Goal: Transaction & Acquisition: Purchase product/service

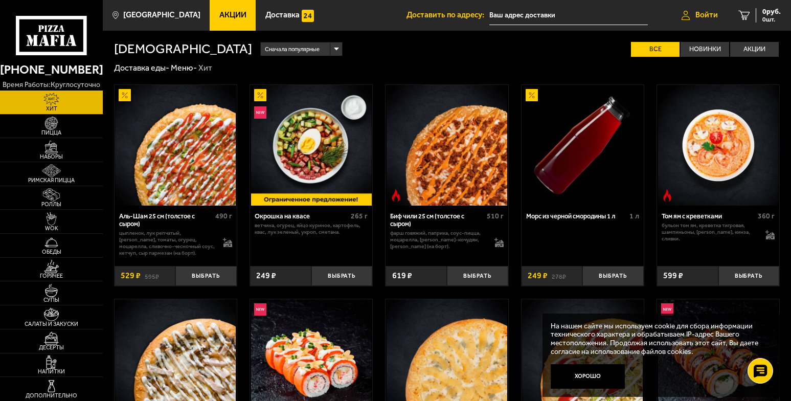
click at [717, 14] on link "Войти" at bounding box center [699, 15] width 57 height 31
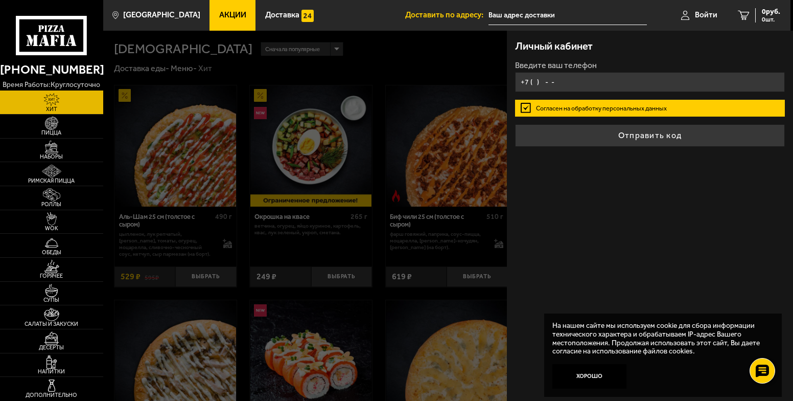
type input "+7 ( ) - -"
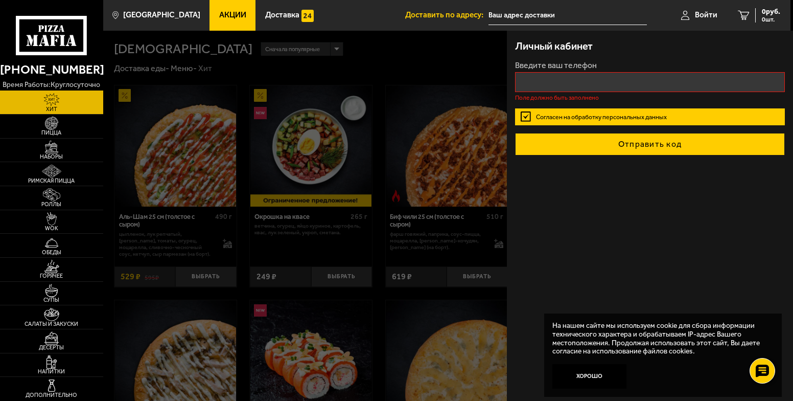
click at [626, 138] on button "Отправить код" at bounding box center [650, 144] width 270 height 22
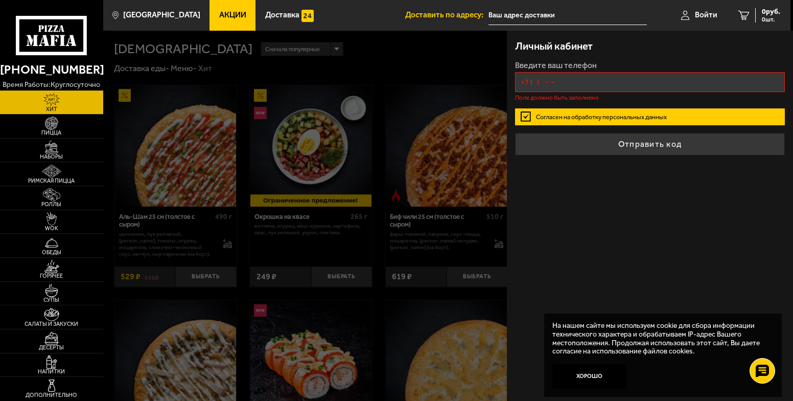
click at [563, 87] on input "+7 ( ) - -" at bounding box center [650, 82] width 270 height 20
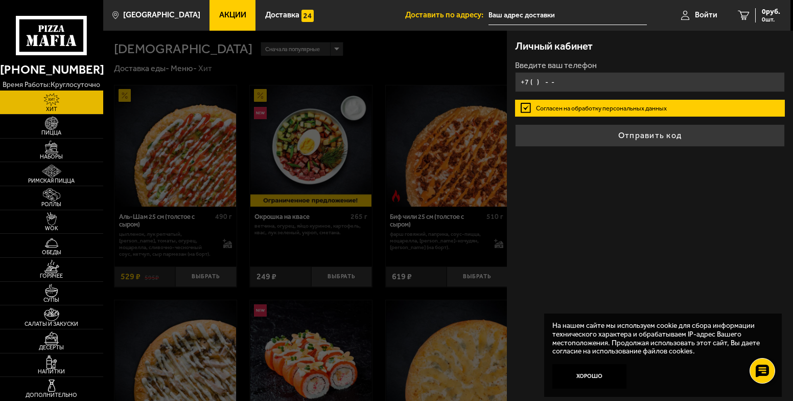
type input "+7 ( ) - -"
click at [620, 131] on form "Введите ваш телефон Согласен на обработку персональных данных Отправить код" at bounding box center [650, 103] width 270 height 85
click at [585, 84] on input "+7 ( ) - -" at bounding box center [650, 82] width 270 height 20
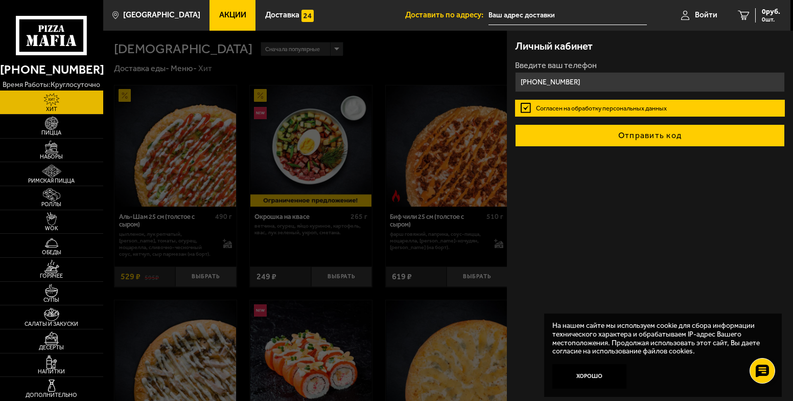
type input "[PHONE_NUMBER]"
click at [613, 142] on button "Отправить код" at bounding box center [650, 135] width 270 height 22
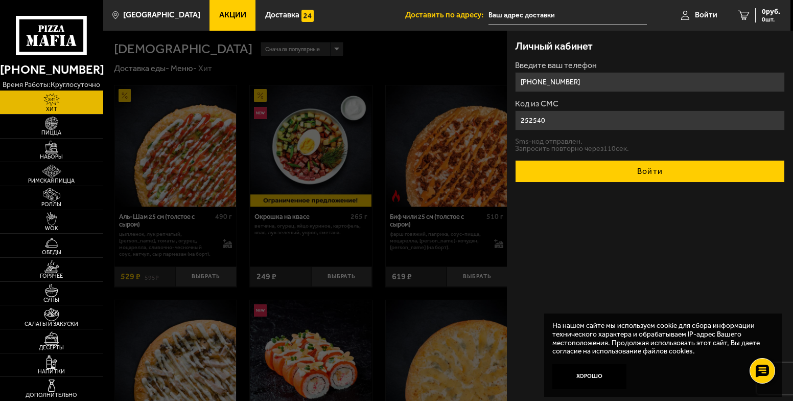
type input "252540"
click at [617, 164] on button "Войти" at bounding box center [650, 171] width 270 height 22
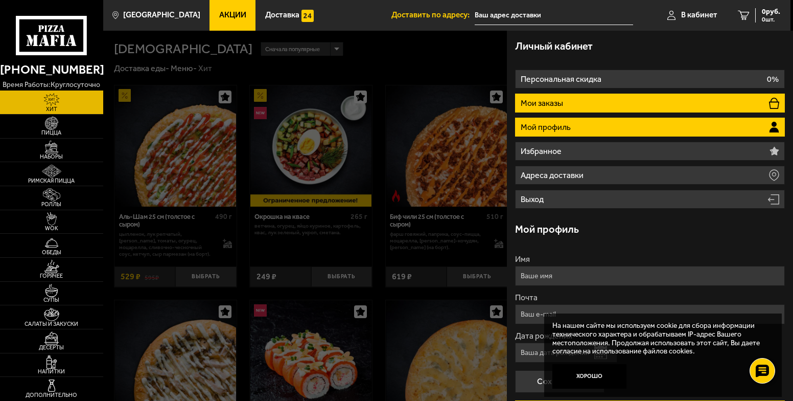
click at [575, 96] on li "Мои заказы" at bounding box center [650, 103] width 270 height 19
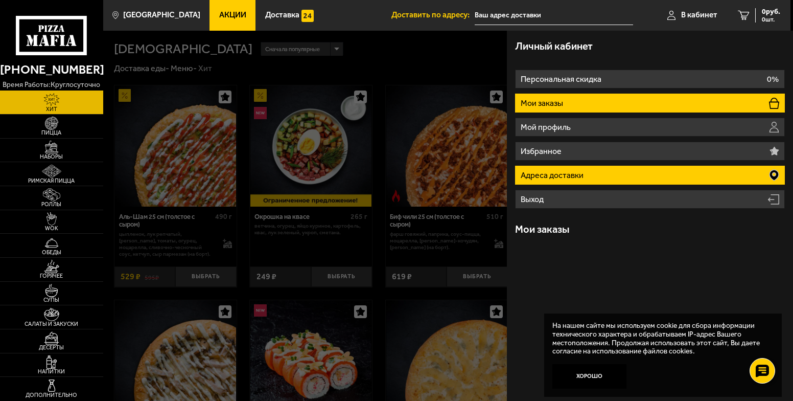
click at [552, 175] on p "Адреса доставки" at bounding box center [553, 175] width 65 height 8
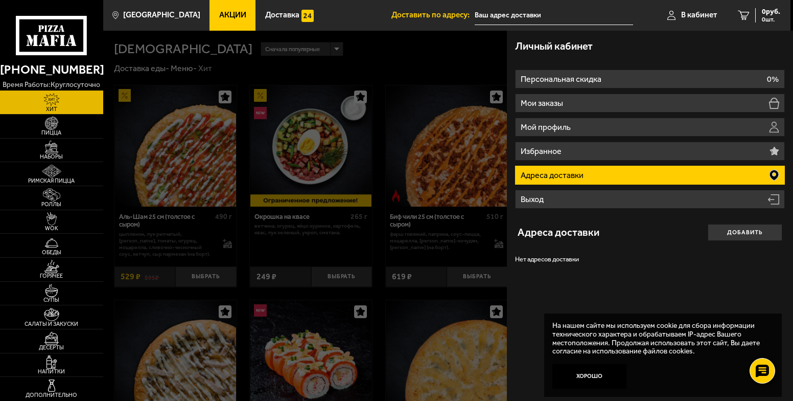
drag, startPoint x: 722, startPoint y: 236, endPoint x: 711, endPoint y: 231, distance: 12.8
click at [718, 233] on button "Добавить" at bounding box center [745, 232] width 75 height 16
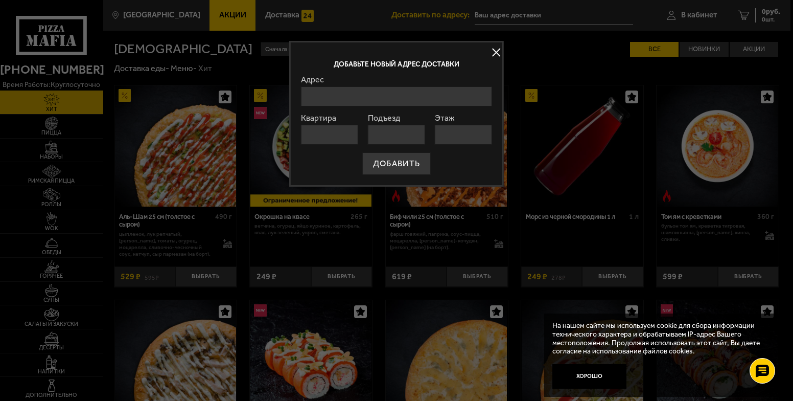
click at [358, 101] on input "Адрес" at bounding box center [396, 96] width 191 height 20
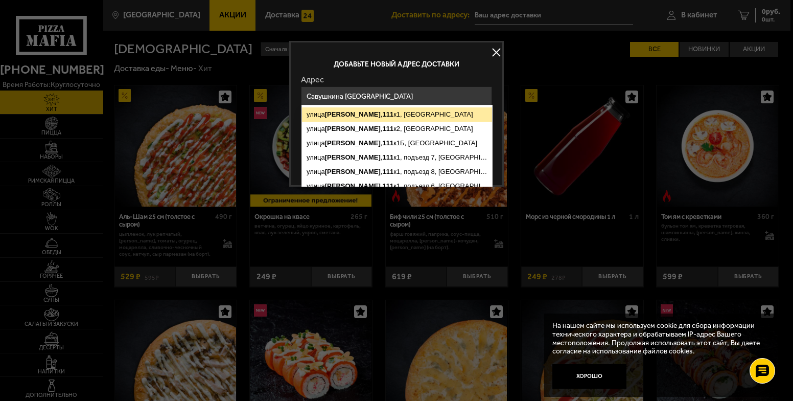
click at [380, 113] on ymaps "[STREET_ADDRESS]" at bounding box center [397, 114] width 190 height 14
type input "[STREET_ADDRESS]"
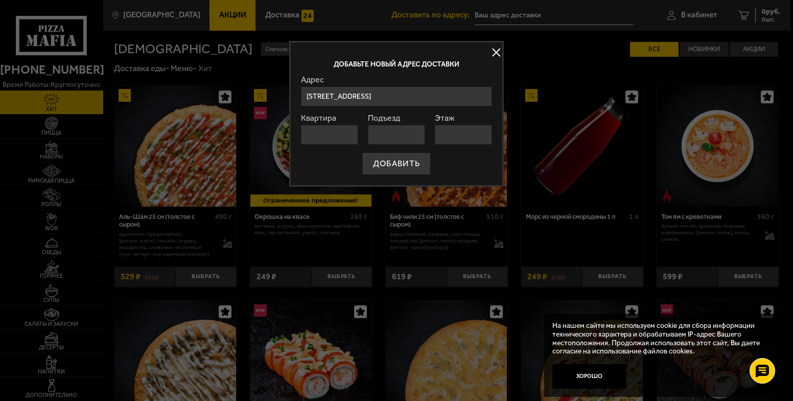
click at [328, 134] on input "Квартира" at bounding box center [329, 135] width 57 height 20
type input "76"
click at [396, 139] on input "Подъезд" at bounding box center [396, 135] width 57 height 20
type input "3"
click at [451, 134] on input "Этаж" at bounding box center [463, 135] width 57 height 20
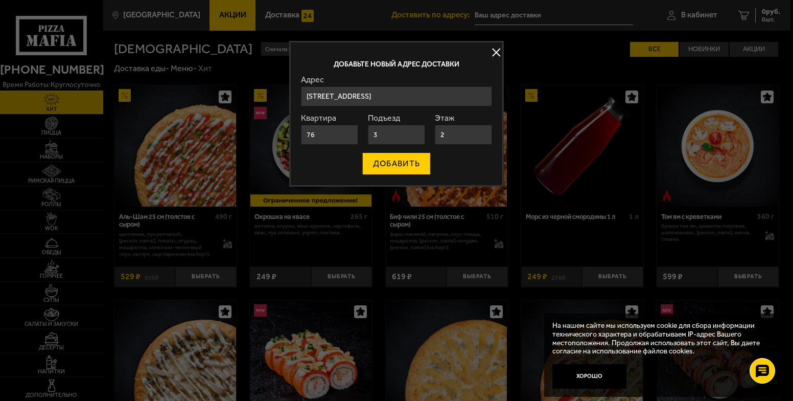
type input "2"
click at [394, 159] on button "ДОБАВИТЬ" at bounding box center [396, 163] width 68 height 22
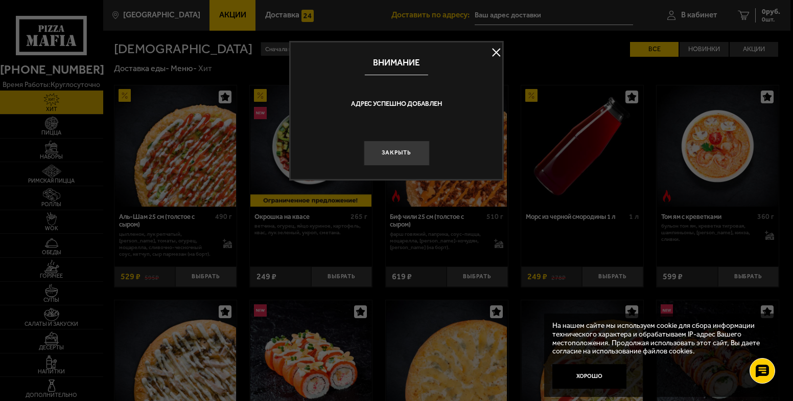
click at [376, 151] on button "Закрыть" at bounding box center [396, 153] width 66 height 25
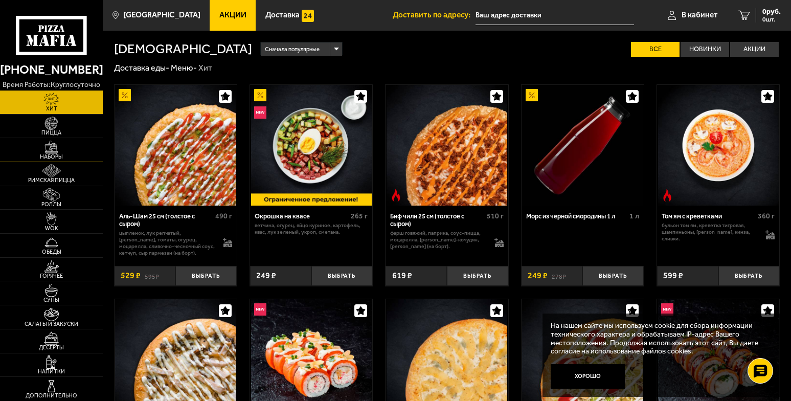
click at [47, 141] on img at bounding box center [52, 147] width 32 height 13
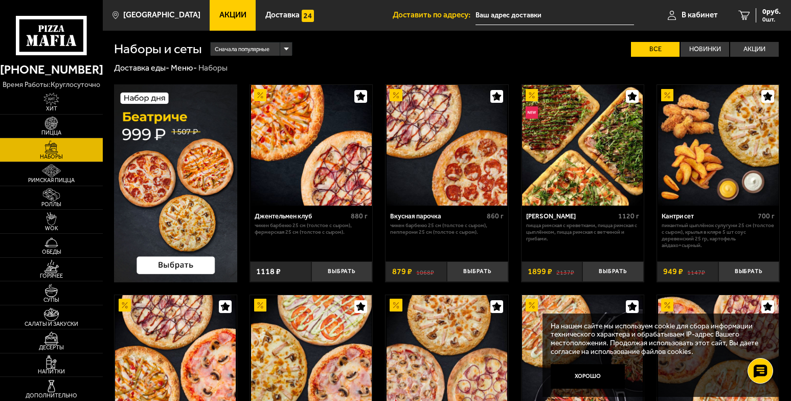
click at [191, 170] on img at bounding box center [175, 182] width 123 height 197
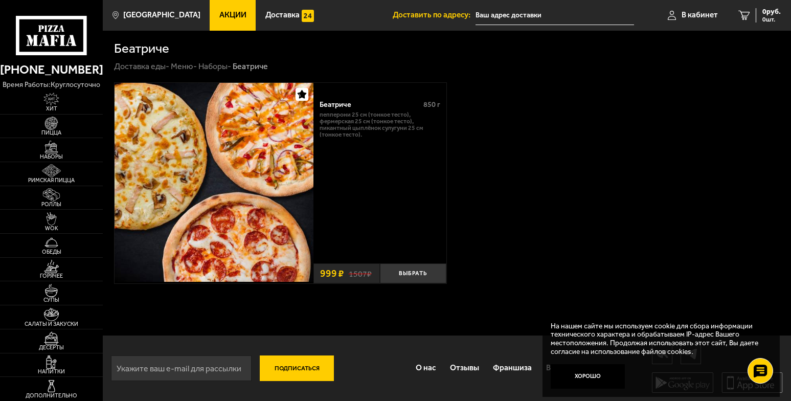
click at [327, 271] on span "999 ₽" at bounding box center [332, 273] width 24 height 10
click at [140, 67] on link "Доставка еды -" at bounding box center [141, 66] width 55 height 10
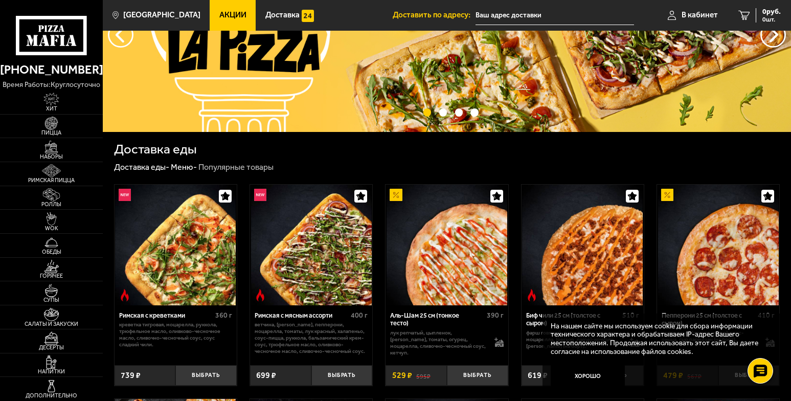
scroll to position [102, 0]
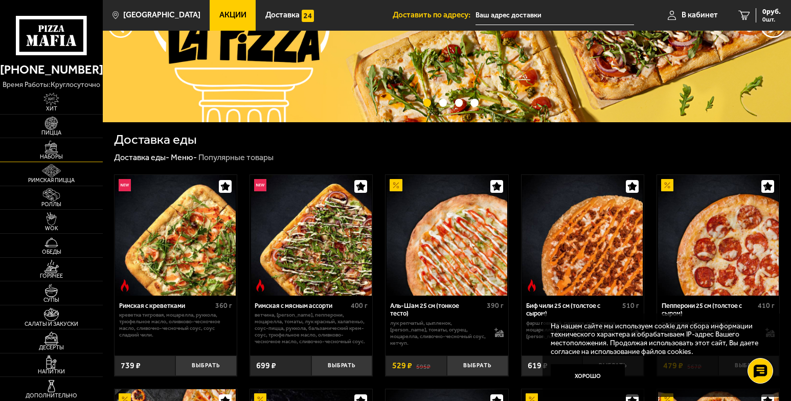
click at [62, 147] on img at bounding box center [52, 147] width 32 height 13
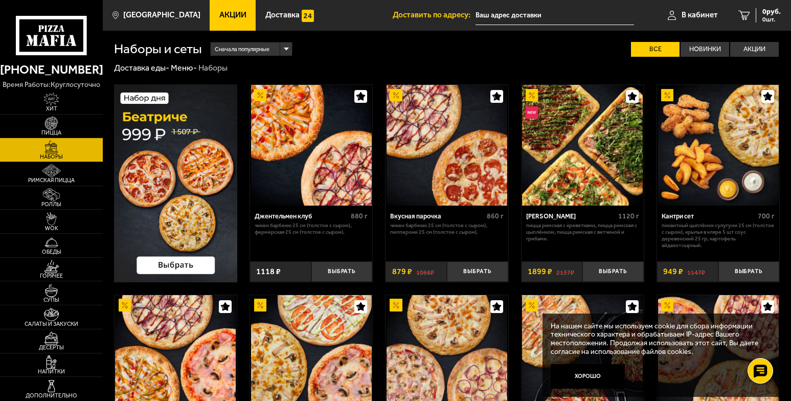
click at [201, 234] on img at bounding box center [175, 182] width 123 height 197
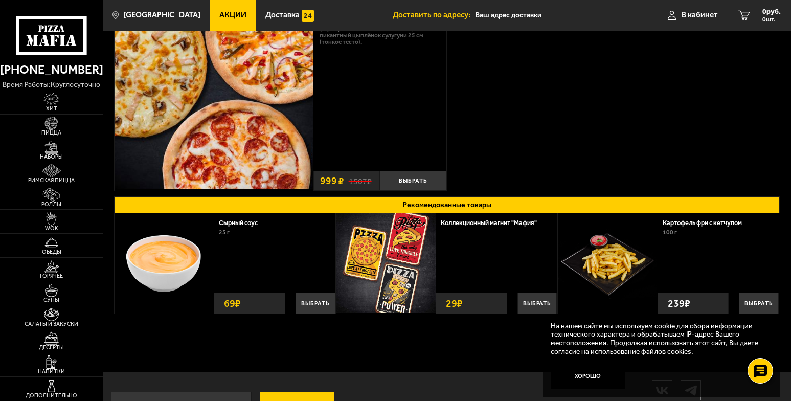
scroll to position [79, 0]
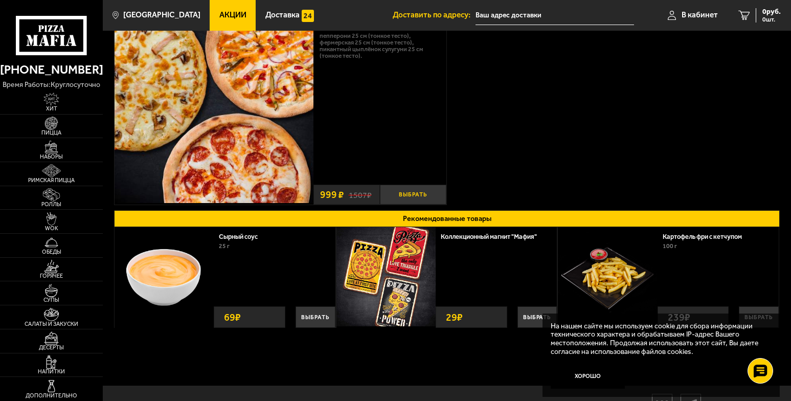
click at [434, 193] on button "Выбрать" at bounding box center [413, 195] width 66 height 20
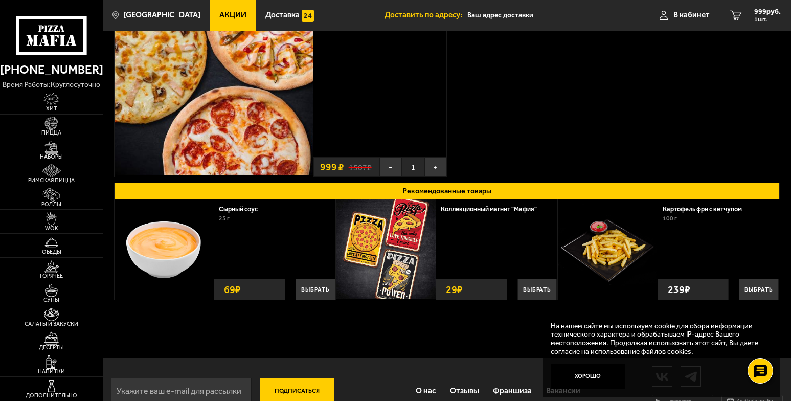
scroll to position [130, 0]
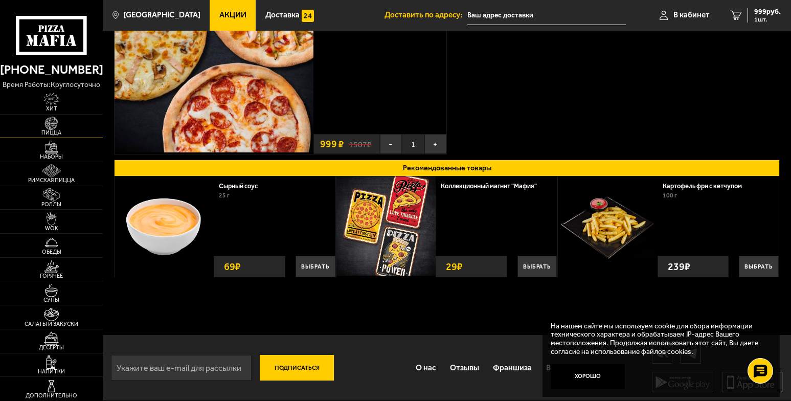
click at [47, 130] on span "Пицца" at bounding box center [51, 133] width 103 height 6
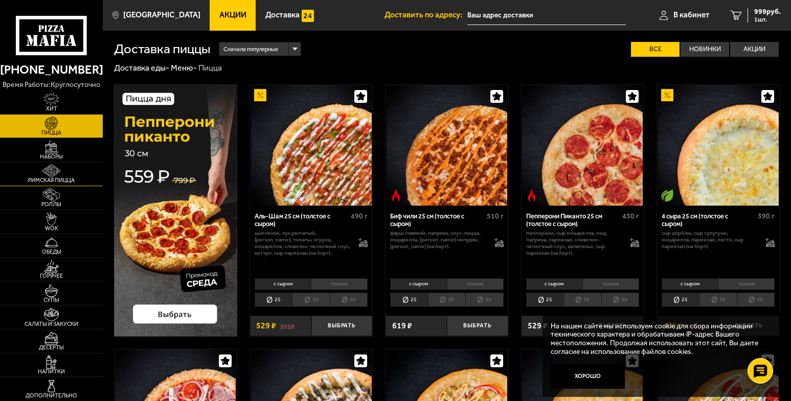
click at [48, 169] on img at bounding box center [52, 170] width 32 height 13
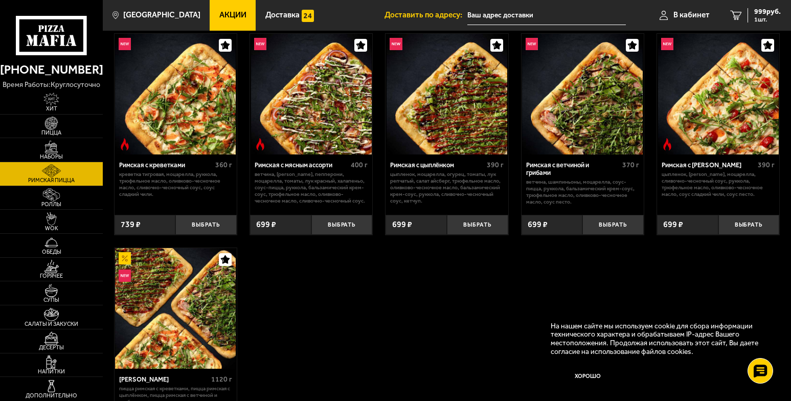
scroll to position [102, 0]
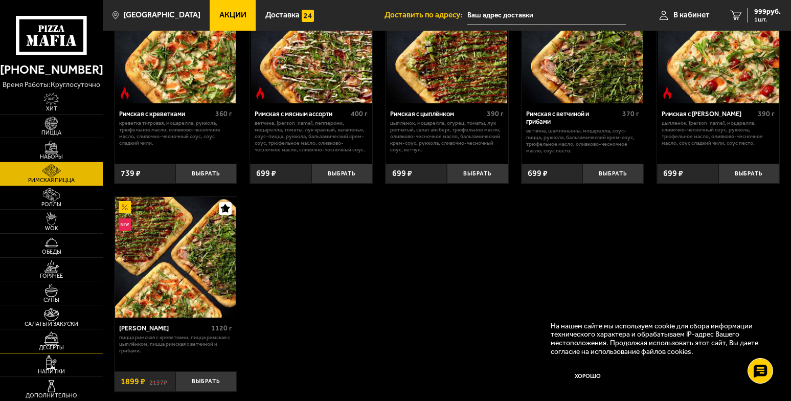
click at [71, 345] on span "Десерты" at bounding box center [51, 348] width 103 height 6
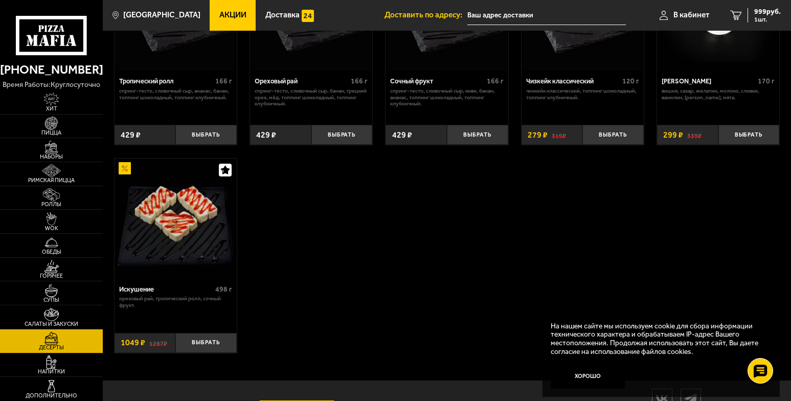
scroll to position [358, 0]
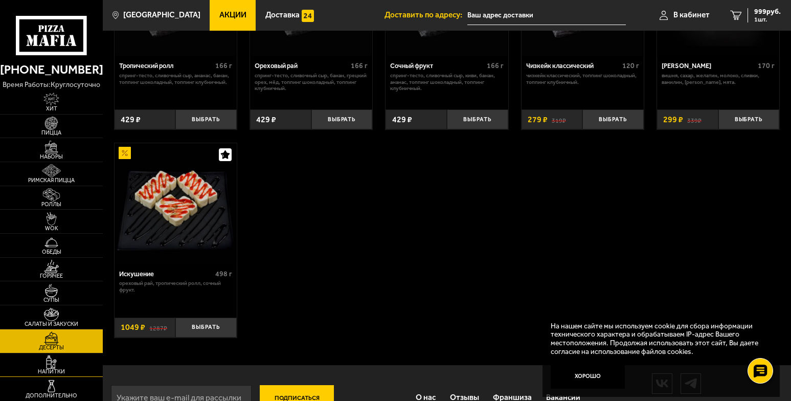
click at [51, 364] on img at bounding box center [52, 361] width 32 height 13
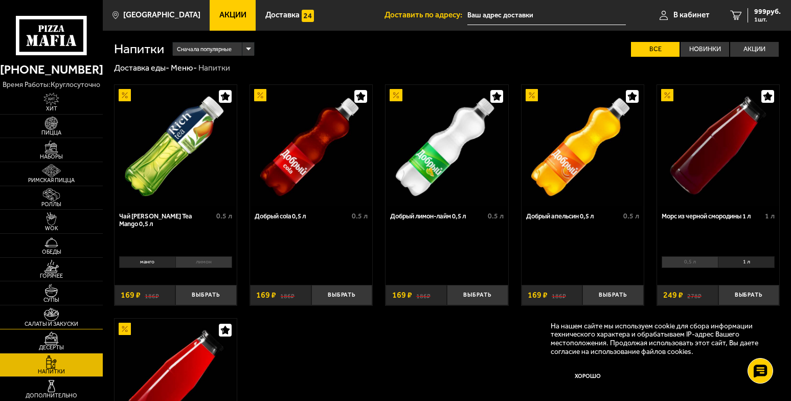
click at [57, 321] on span "Салаты и закуски" at bounding box center [51, 324] width 103 height 6
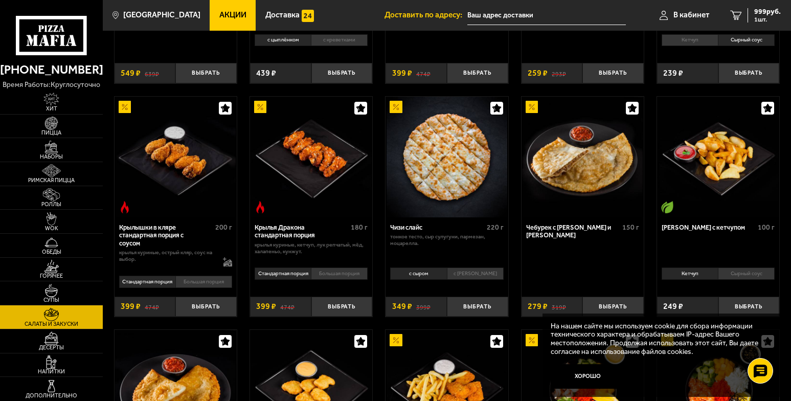
scroll to position [204, 0]
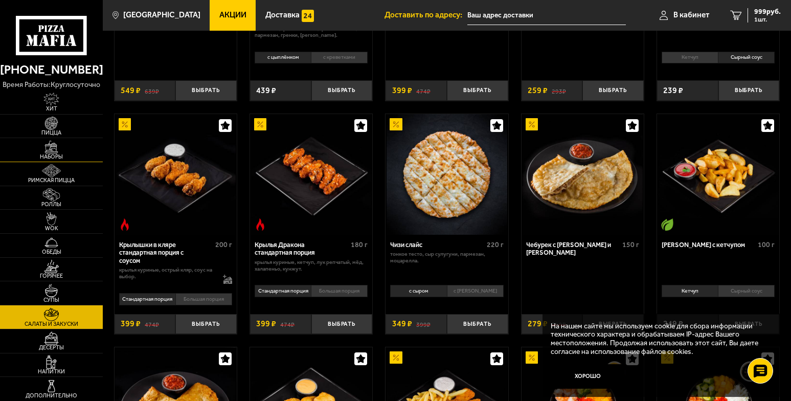
click at [56, 152] on img at bounding box center [52, 147] width 32 height 13
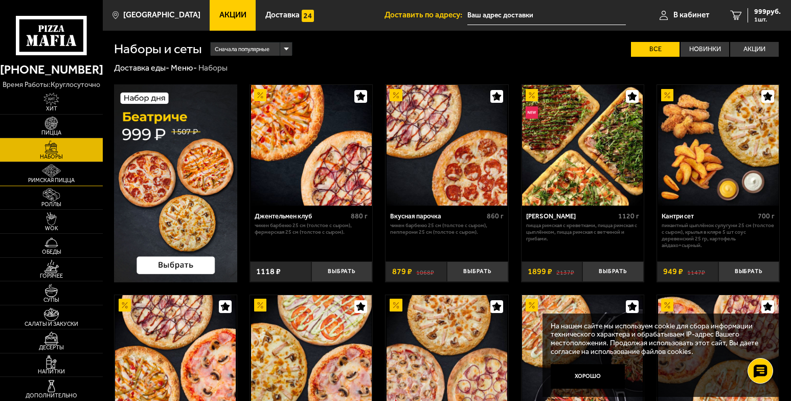
click at [54, 168] on img at bounding box center [52, 170] width 32 height 13
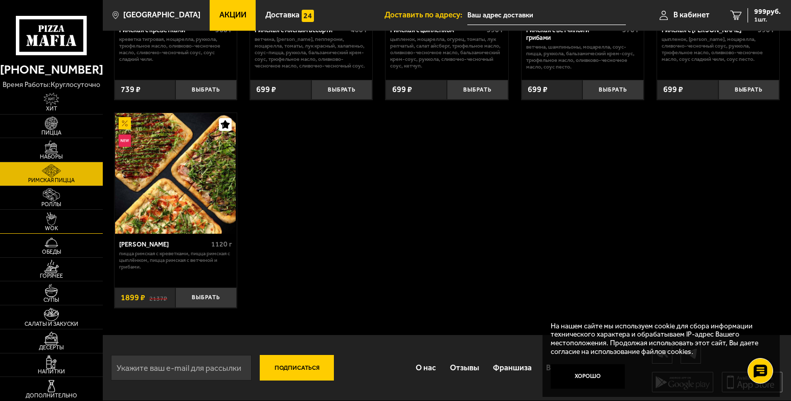
scroll to position [188, 0]
click at [52, 293] on img at bounding box center [52, 290] width 32 height 13
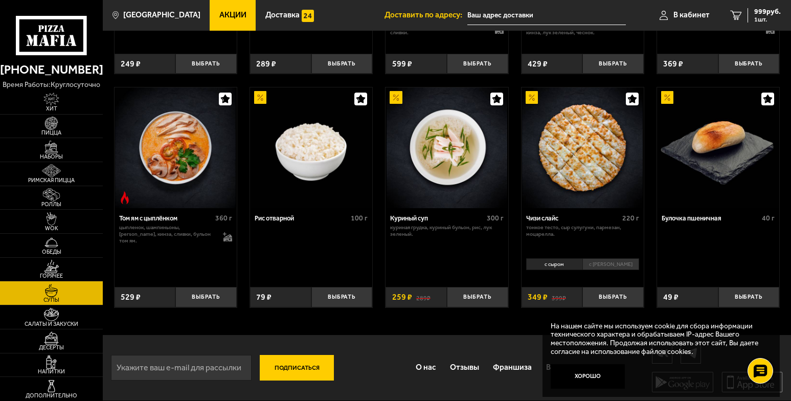
scroll to position [302, 0]
click at [62, 318] on img at bounding box center [52, 314] width 32 height 13
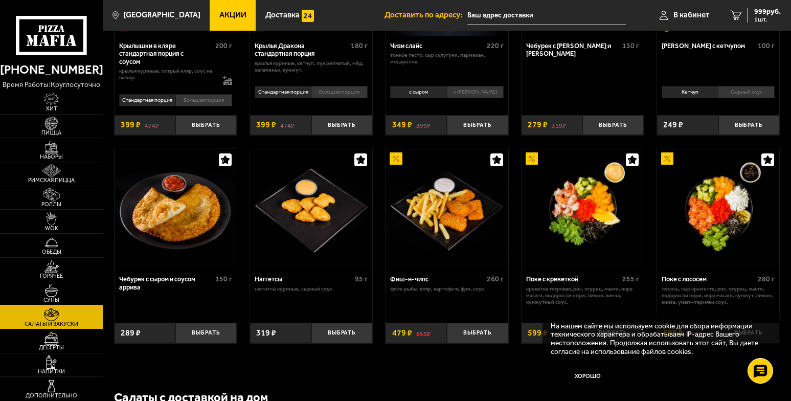
scroll to position [460, 0]
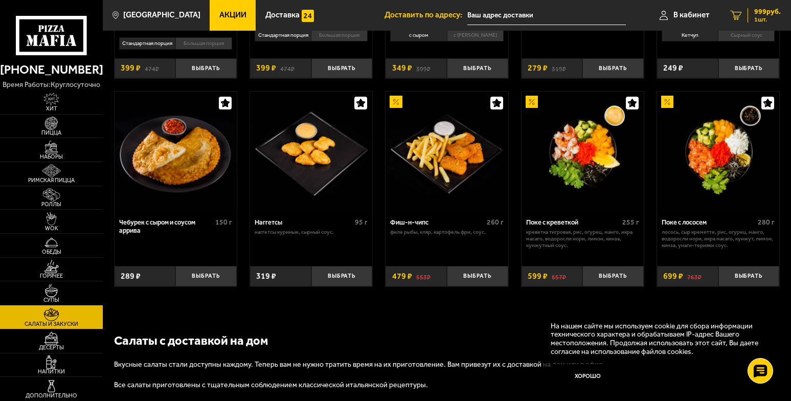
click at [755, 22] on span "1 шт." at bounding box center [767, 19] width 27 height 6
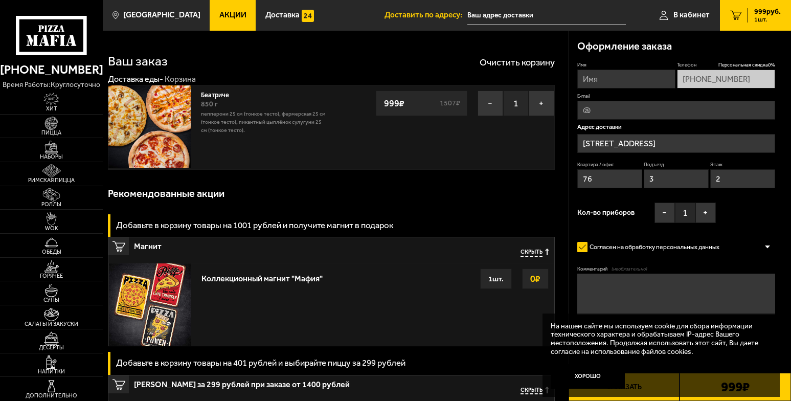
type input "[STREET_ADDRESS]"
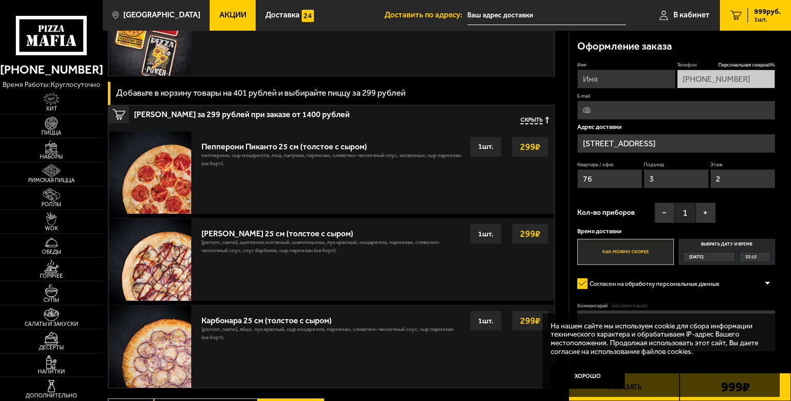
scroll to position [307, 0]
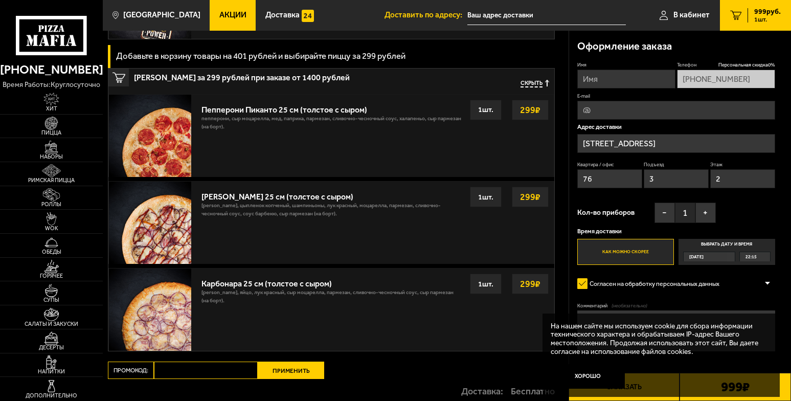
click at [532, 288] on strong "299 ₽" at bounding box center [530, 283] width 26 height 19
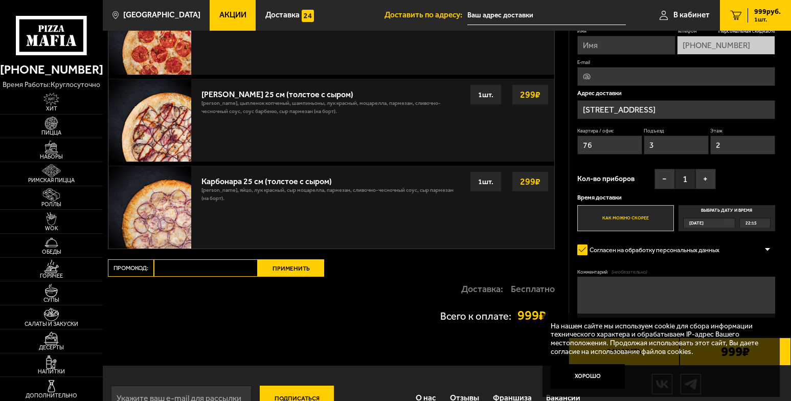
scroll to position [441, 0]
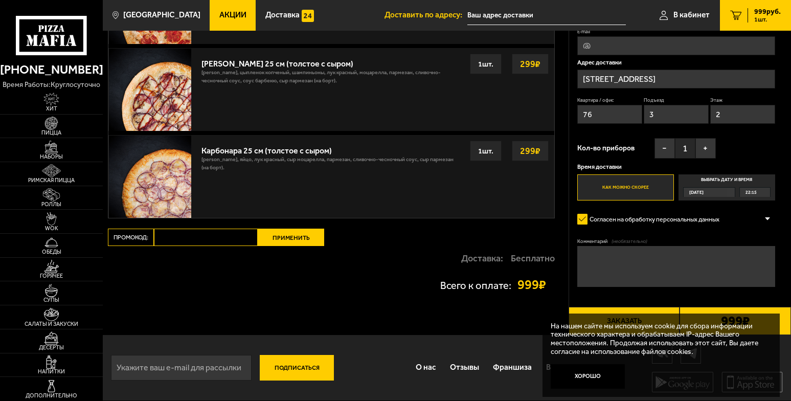
click at [491, 148] on div "1 шт." at bounding box center [486, 151] width 32 height 20
click at [527, 155] on strong "299 ₽" at bounding box center [530, 150] width 26 height 19
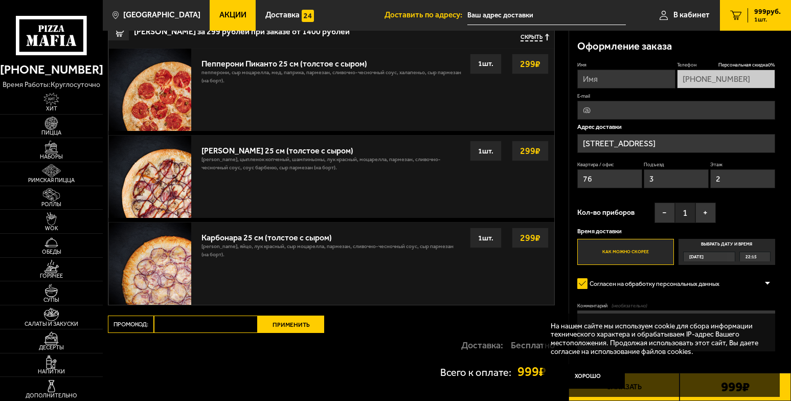
scroll to position [390, 0]
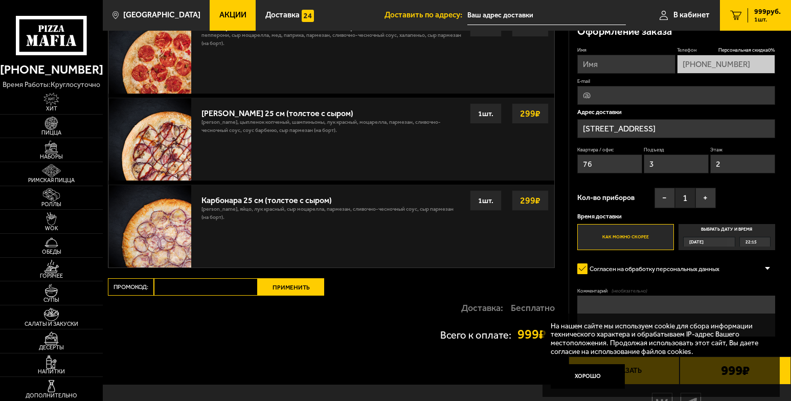
click at [538, 199] on strong "299 ₽" at bounding box center [530, 200] width 26 height 19
click at [173, 238] on img at bounding box center [150, 226] width 82 height 82
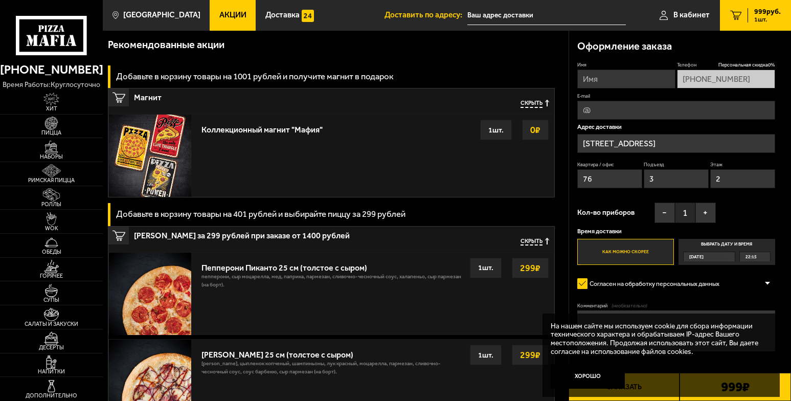
scroll to position [134, 0]
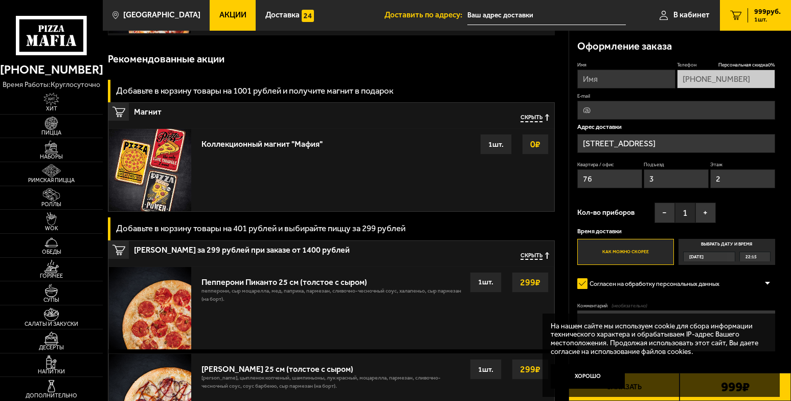
click at [612, 75] on input "Имя" at bounding box center [626, 79] width 98 height 19
type input "[PERSON_NAME]"
type input "[EMAIL_ADDRESS][DOMAIN_NAME]"
click at [669, 216] on button "−" at bounding box center [664, 212] width 20 height 20
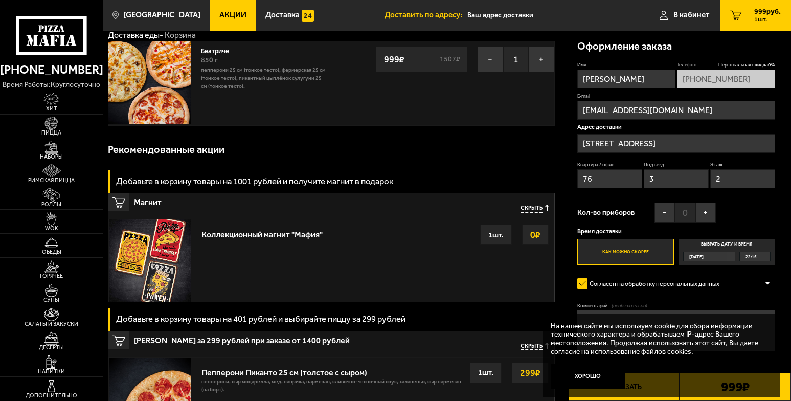
scroll to position [102, 0]
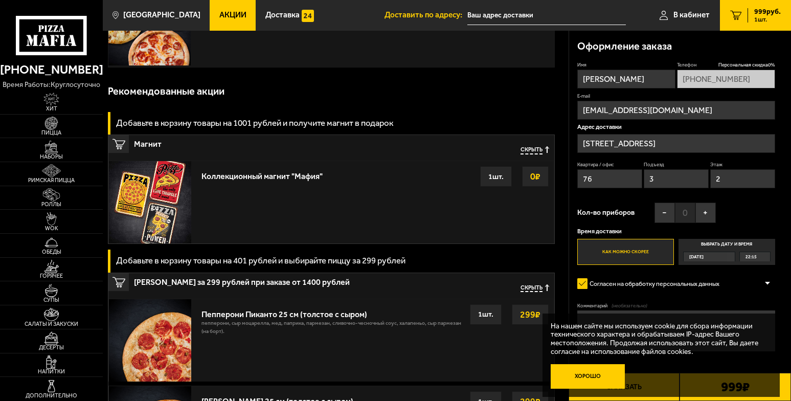
click at [587, 373] on button "Хорошо" at bounding box center [588, 376] width 74 height 25
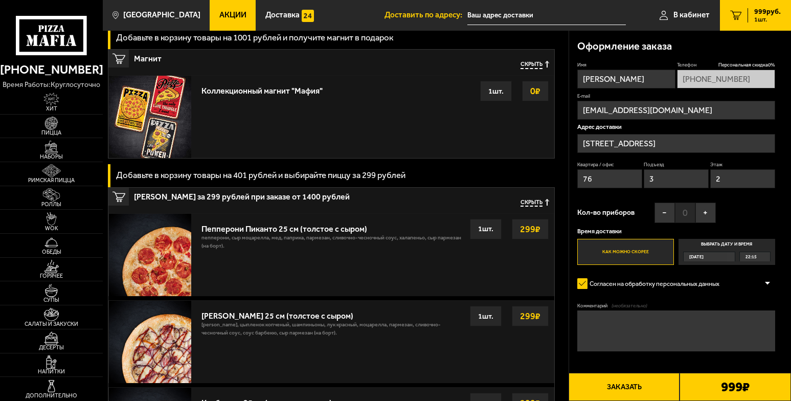
scroll to position [204, 0]
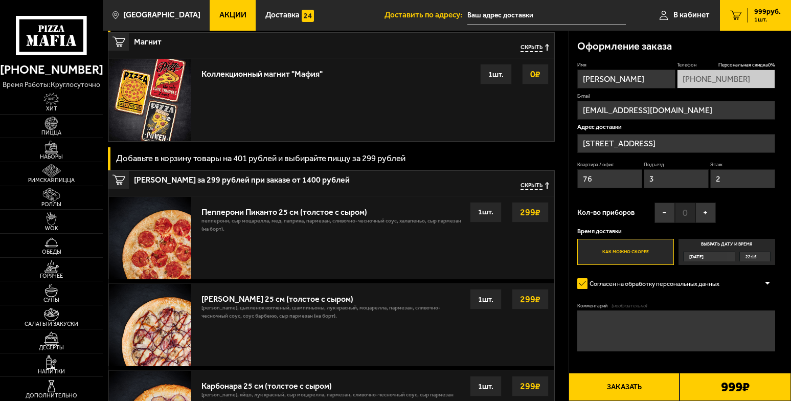
click at [662, 323] on textarea "Комментарий (необязательно)" at bounding box center [676, 330] width 198 height 41
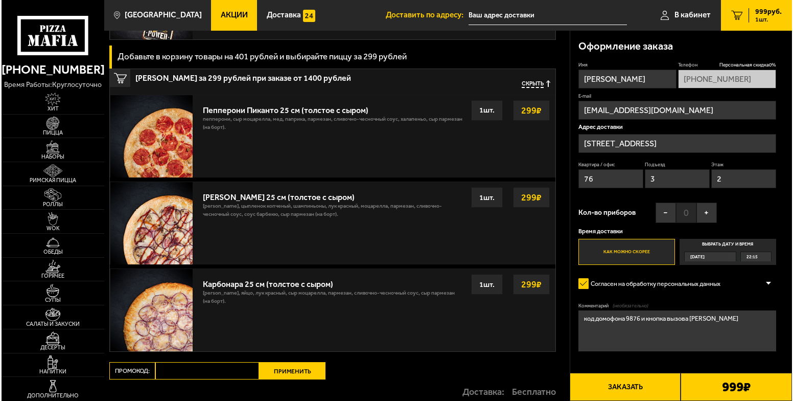
scroll to position [307, 0]
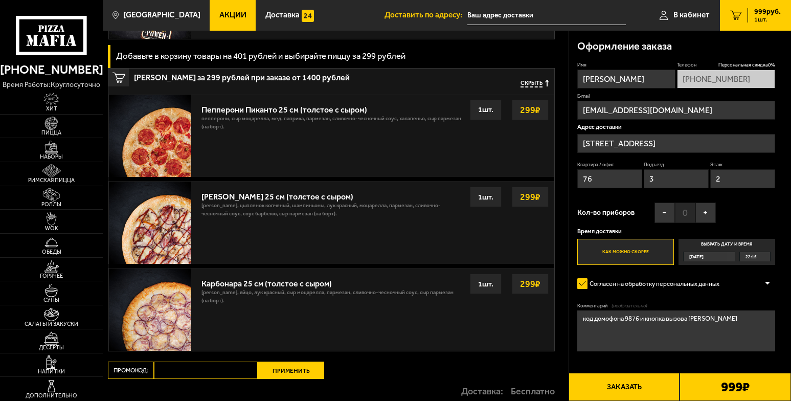
type textarea "код домофона 9876 и кнопка вызова [PERSON_NAME]"
click at [658, 393] on button "Заказать" at bounding box center [623, 387] width 111 height 28
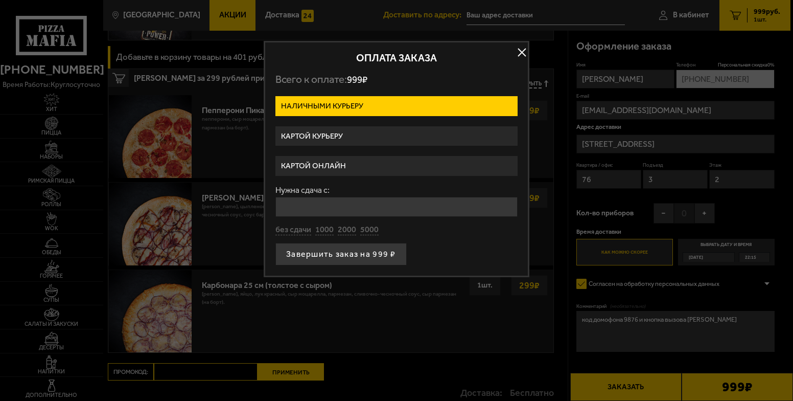
click at [313, 134] on label "Картой курьеру" at bounding box center [397, 136] width 242 height 20
click at [0, 0] on input "Картой курьеру" at bounding box center [0, 0] width 0 height 0
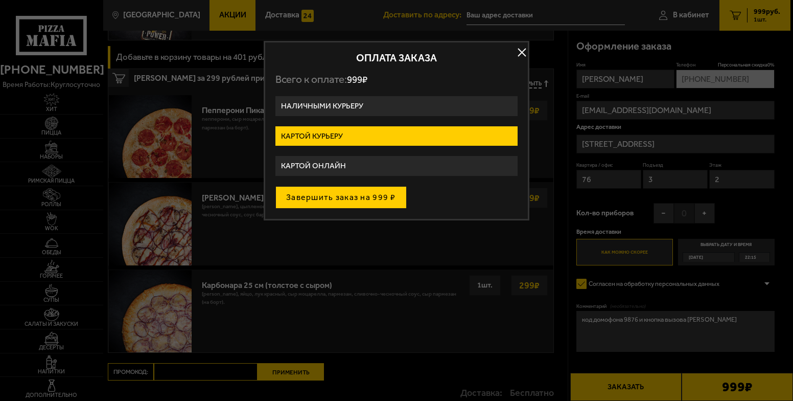
click at [358, 197] on button "Завершить заказ на 999 ₽" at bounding box center [341, 197] width 131 height 22
